Goal: Transaction & Acquisition: Register for event/course

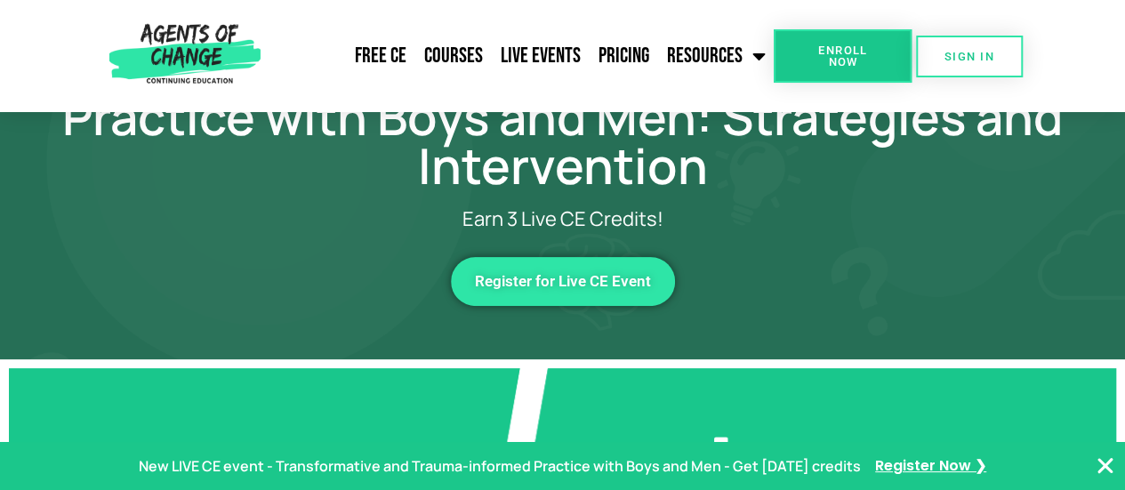
scroll to position [133, 0]
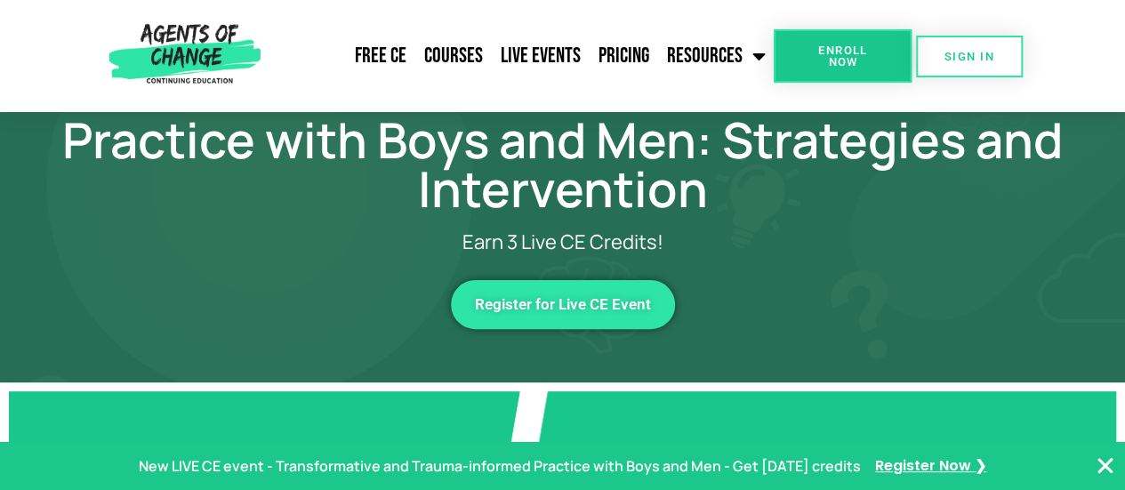
click at [596, 301] on span "Register for Live CE Event" at bounding box center [563, 304] width 176 height 15
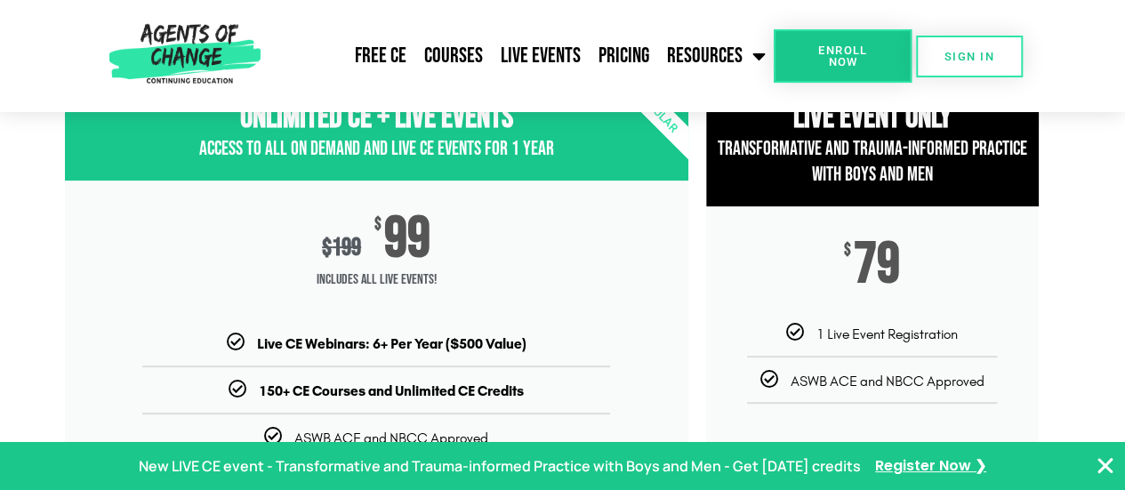
scroll to position [50, 0]
